Goal: Transaction & Acquisition: Subscribe to service/newsletter

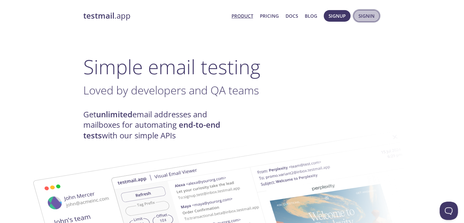
click at [359, 16] on span "Signin" at bounding box center [366, 16] width 16 height 8
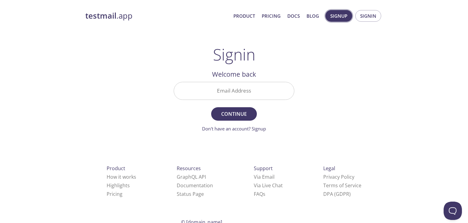
click at [341, 16] on span "Signup" at bounding box center [339, 16] width 17 height 8
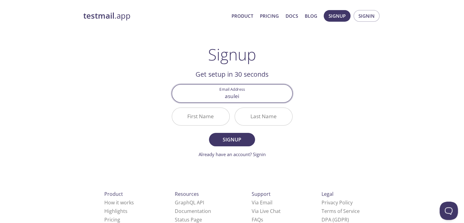
type input "[EMAIL_ADDRESS][DOMAIN_NAME]"
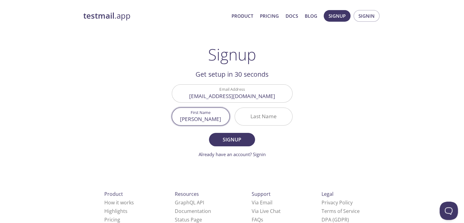
type input "[PERSON_NAME]"
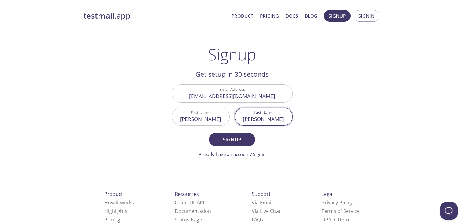
type input "[PERSON_NAME]"
click at [209, 133] on button "Signup" at bounding box center [232, 139] width 46 height 13
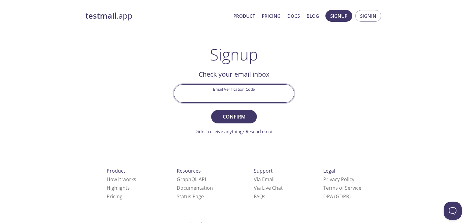
click at [262, 90] on input "Email Verification Code" at bounding box center [234, 92] width 120 height 17
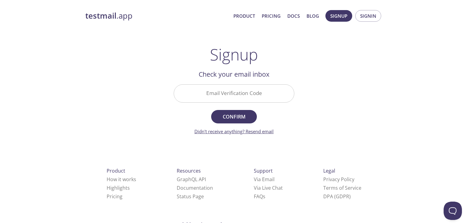
click at [239, 131] on link "Didn't receive anything? Resend email" at bounding box center [234, 131] width 79 height 6
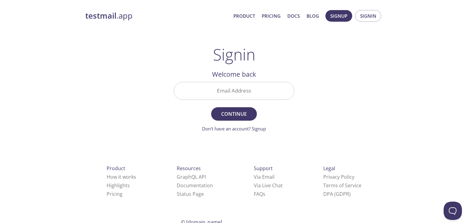
drag, startPoint x: 53, startPoint y: 3, endPoint x: 199, endPoint y: 93, distance: 171.4
click at [199, 93] on input "Email Address" at bounding box center [234, 90] width 120 height 17
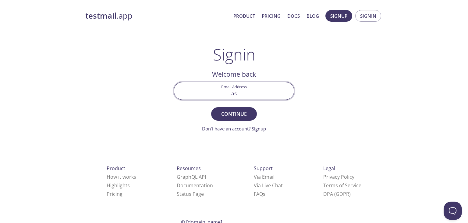
type input "[EMAIL_ADDRESS][DOMAIN_NAME]"
click at [211, 107] on button "Continue" at bounding box center [234, 113] width 46 height 13
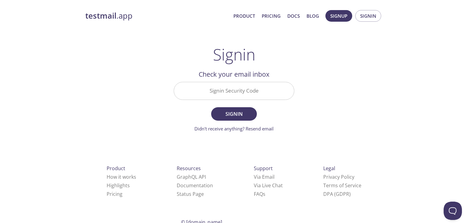
click at [228, 91] on input "Signin Security Code" at bounding box center [234, 90] width 120 height 17
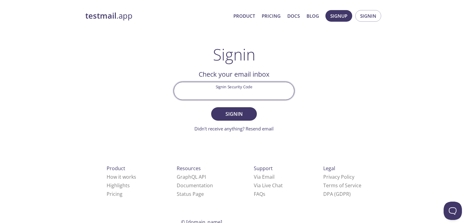
paste input "1DKYNEK"
type input "1DKYNEK"
click at [239, 112] on span "Signin" at bounding box center [234, 113] width 32 height 9
click at [237, 89] on input "1DKYNEK" at bounding box center [234, 90] width 120 height 17
click at [234, 114] on span "Signin" at bounding box center [234, 113] width 32 height 9
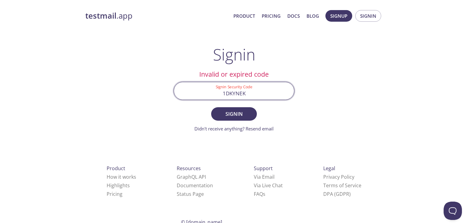
click at [242, 94] on input "1DKYNEK" at bounding box center [234, 90] width 120 height 17
click at [242, 130] on link "Didn't receive anything? Resend email" at bounding box center [234, 128] width 79 height 6
click at [241, 94] on input "1DKYNEK" at bounding box center [234, 90] width 120 height 17
click at [239, 118] on span "Signin" at bounding box center [234, 113] width 32 height 9
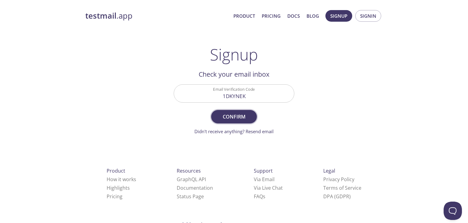
click at [223, 115] on span "Confirm" at bounding box center [234, 116] width 32 height 9
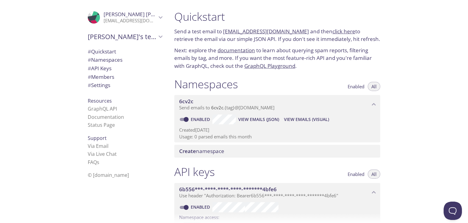
click at [229, 148] on span "Create namespace" at bounding box center [278, 151] width 199 height 7
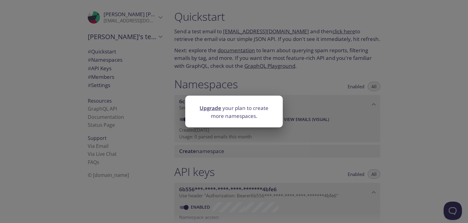
click at [222, 89] on div "Upgrade your plan to create more namespaces." at bounding box center [234, 111] width 468 height 223
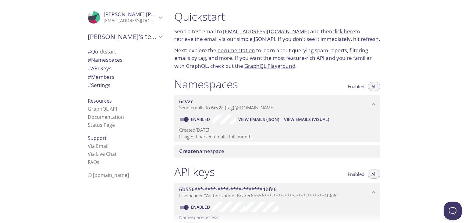
checkbox input "false"
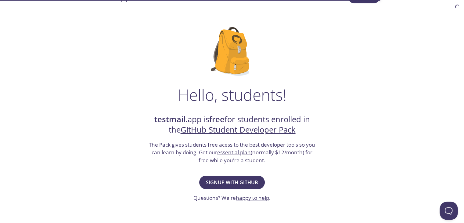
scroll to position [50, 0]
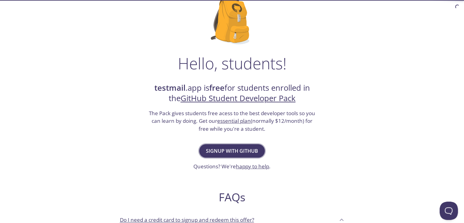
click at [235, 153] on span "Signup with GitHub" at bounding box center [232, 150] width 52 height 9
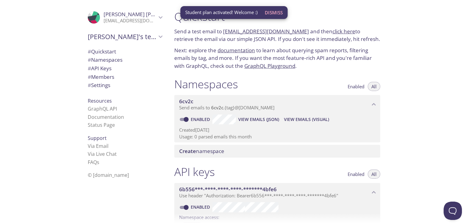
scroll to position [10, 0]
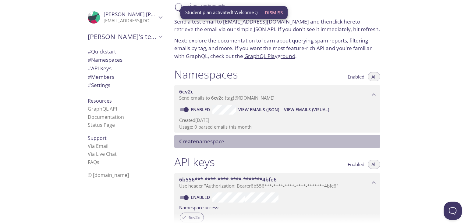
click at [228, 139] on span "Create namespace" at bounding box center [278, 141] width 199 height 7
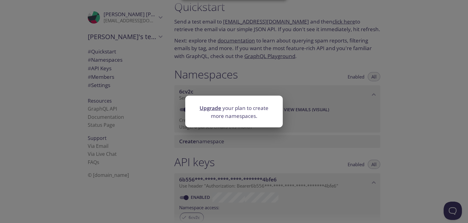
click at [279, 78] on div "Upgrade your plan to create more namespaces." at bounding box center [234, 111] width 468 height 223
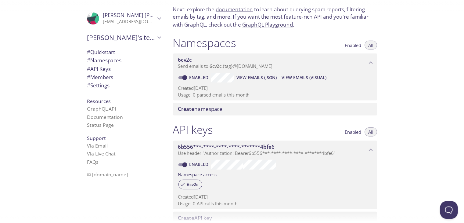
scroll to position [42, 0]
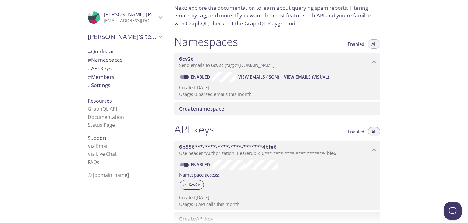
click at [186, 80] on input "Enabled" at bounding box center [186, 76] width 22 height 7
checkbox input "false"
click at [204, 111] on span "Create namespace" at bounding box center [201, 108] width 45 height 7
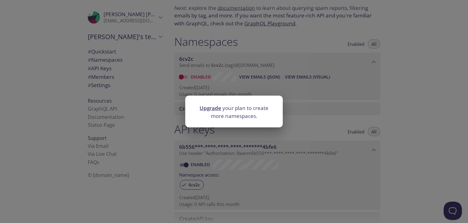
click at [214, 107] on link "Upgrade" at bounding box center [211, 107] width 22 height 7
